Goal: Task Accomplishment & Management: Use online tool/utility

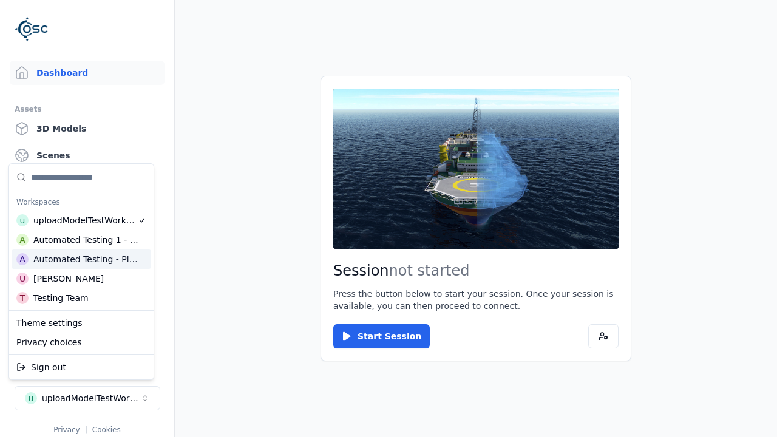
click at [81, 259] on div "Automated Testing - Playwright" at bounding box center [85, 259] width 105 height 12
click at [389, 219] on html "Support Dashboard Assets 3D Models Scenes Datasets Recordings Support Documenta…" at bounding box center [388, 218] width 777 height 437
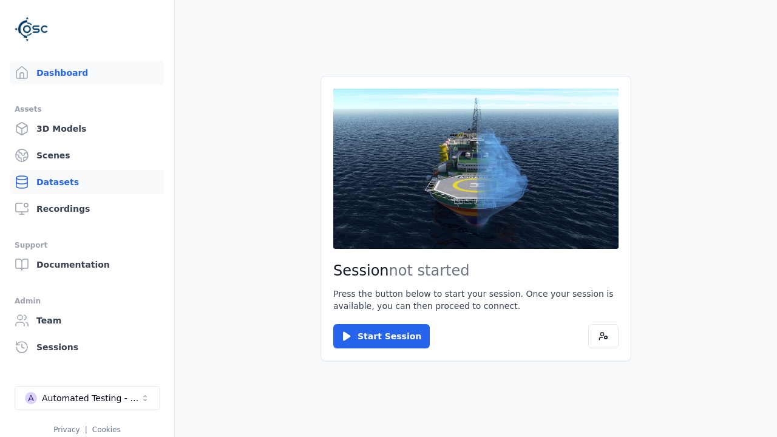
click at [87, 182] on link "Datasets" at bounding box center [87, 182] width 155 height 24
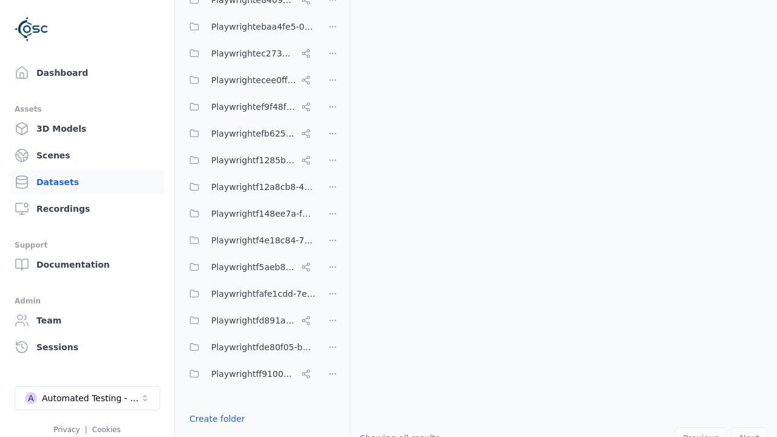
click at [213, 430] on button "Done editing" at bounding box center [216, 441] width 69 height 22
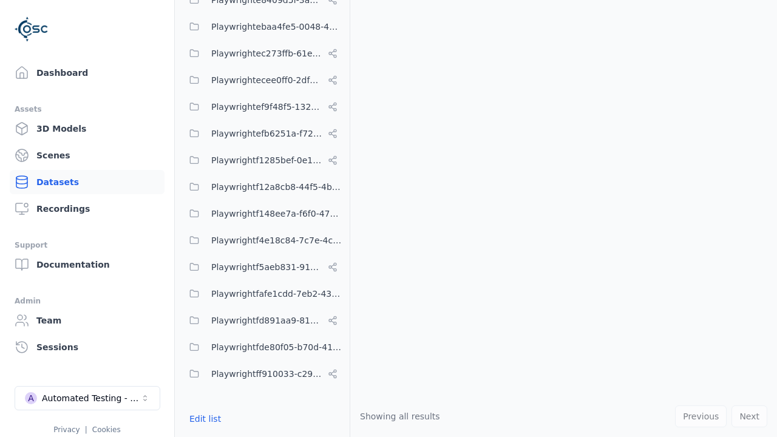
click at [87, 182] on link "Datasets" at bounding box center [87, 182] width 155 height 24
click at [203, 419] on button "Edit list" at bounding box center [205, 419] width 46 height 22
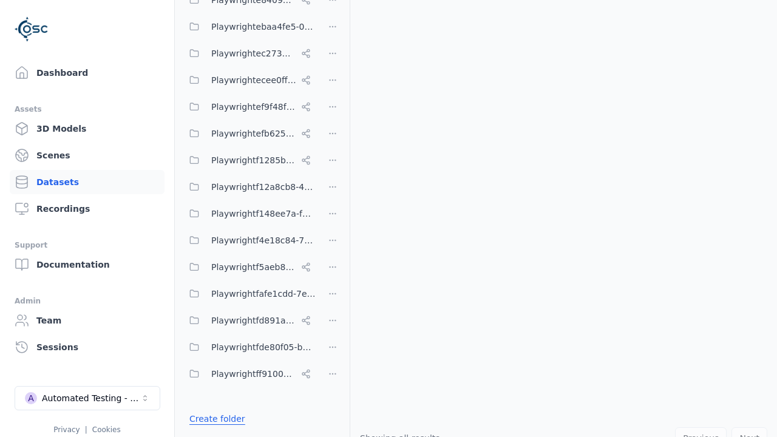
click at [214, 419] on link "Create folder" at bounding box center [217, 419] width 56 height 12
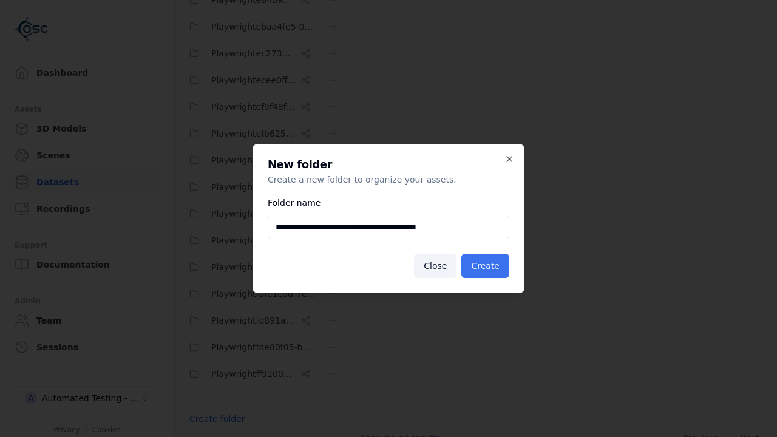
type input "**********"
click at [487, 266] on button "Create" at bounding box center [485, 266] width 48 height 24
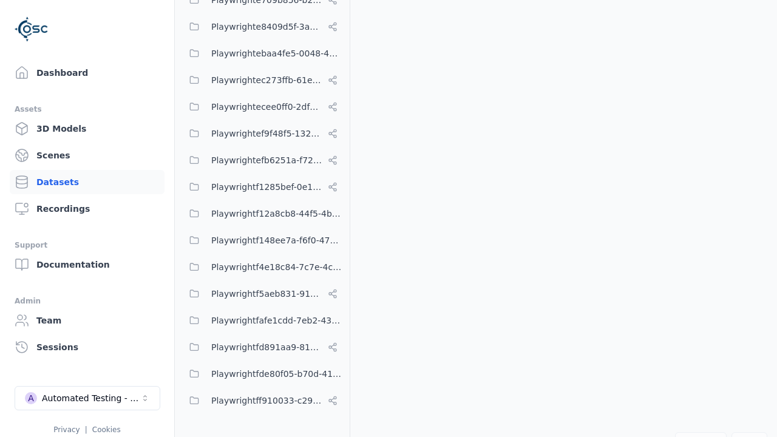
scroll to position [6091, 0]
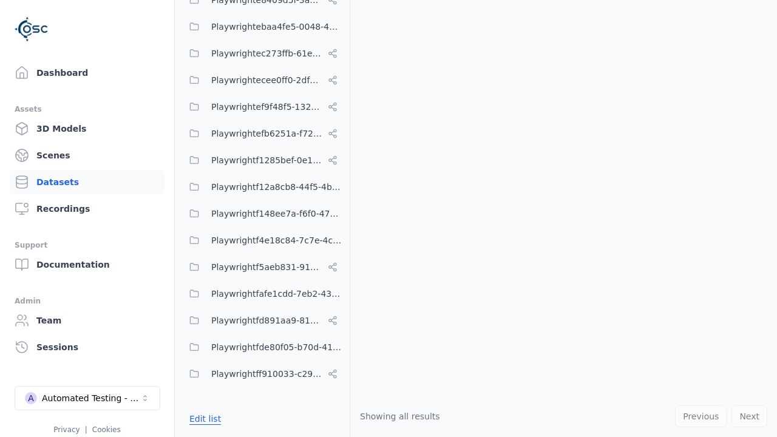
click at [203, 419] on button "Edit list" at bounding box center [205, 419] width 46 height 22
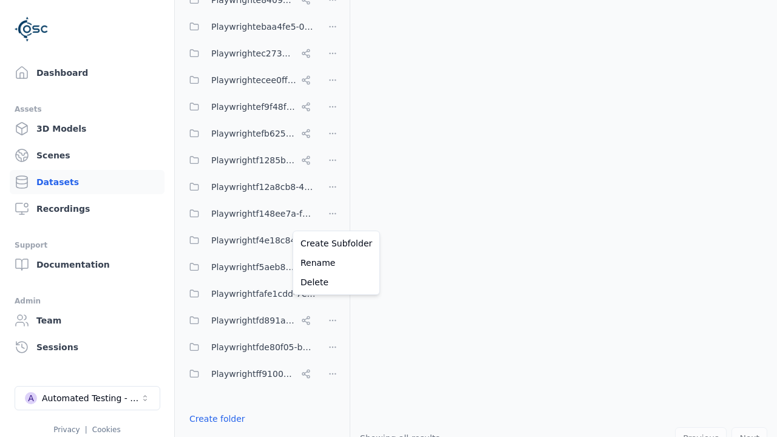
click at [333, 219] on html "Support Dashboard Assets 3D Models Scenes Datasets Recordings Support Documenta…" at bounding box center [388, 218] width 777 height 437
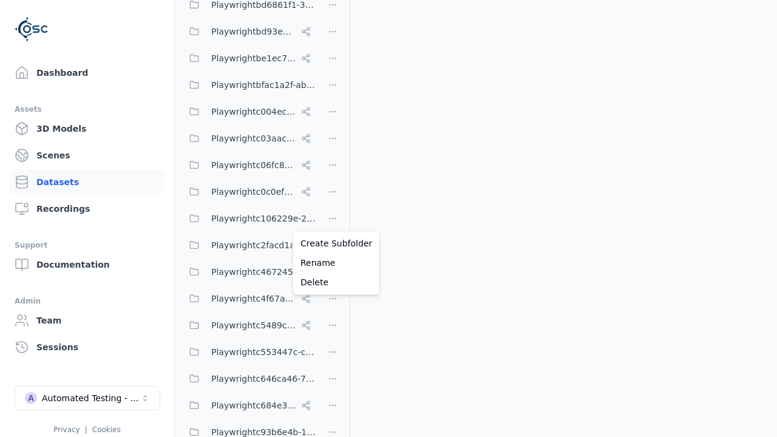
click at [389, 219] on html "Support Dashboard Assets 3D Models Scenes Datasets Recordings Support Documenta…" at bounding box center [388, 218] width 777 height 437
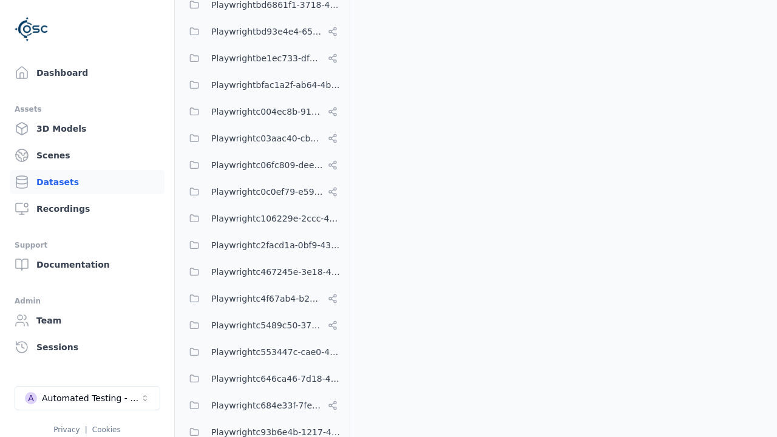
scroll to position [6091, 0]
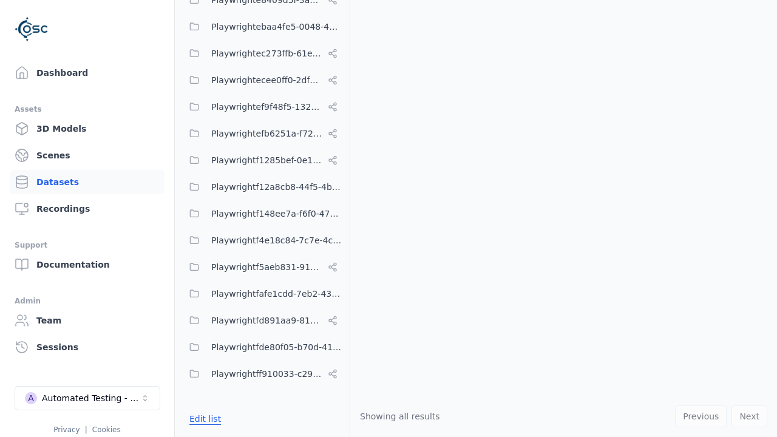
click at [203, 419] on button "Edit list" at bounding box center [205, 419] width 46 height 22
